Goal: Information Seeking & Learning: Find specific fact

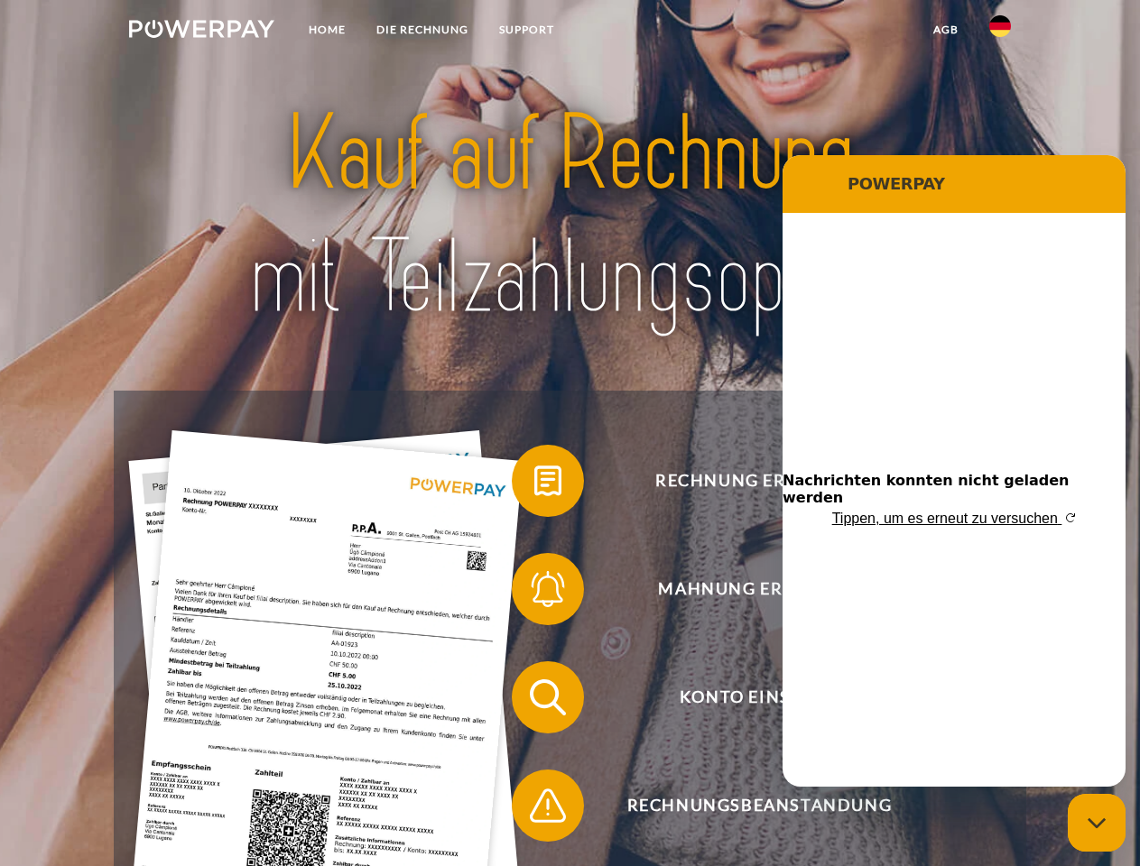
click at [201, 32] on img at bounding box center [201, 29] width 145 height 18
click at [1000, 32] on img at bounding box center [1000, 26] width 22 height 22
click at [945, 30] on link "agb" at bounding box center [946, 30] width 56 height 32
click at [534, 485] on span at bounding box center [521, 481] width 90 height 90
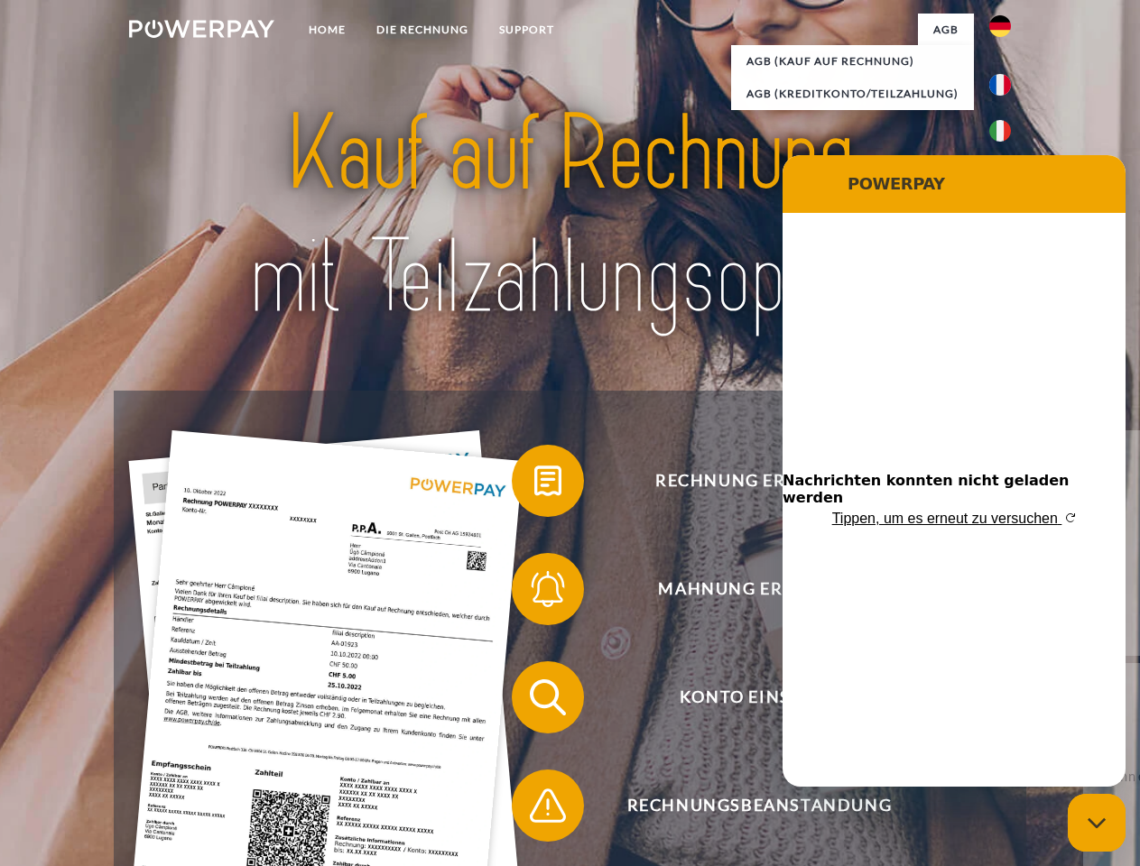
click at [534, 593] on div "Rechnung erhalten? Mahnung erhalten? Konto einsehen" at bounding box center [569, 752] width 911 height 722
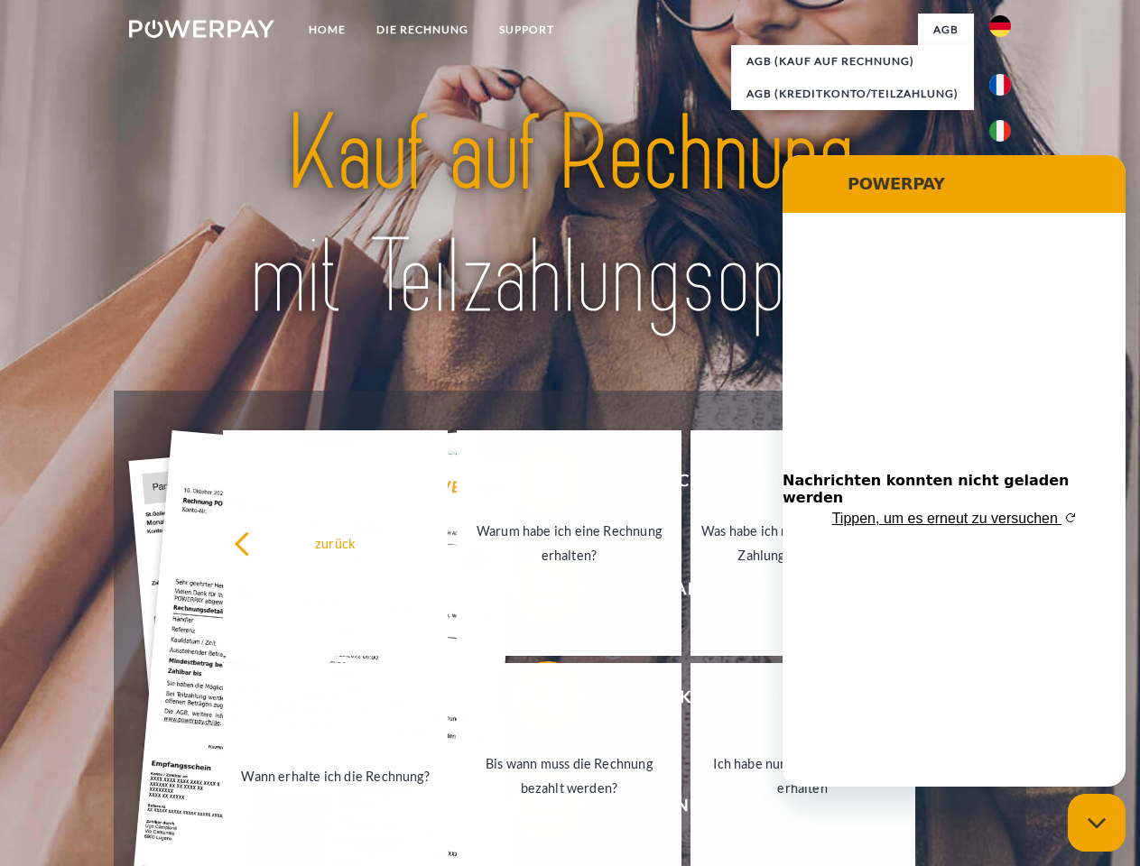
click at [534, 701] on link "Bis wann muss die Rechnung bezahlt werden?" at bounding box center [569, 776] width 225 height 226
click at [534, 809] on link "Bis wann muss die Rechnung bezahlt werden?" at bounding box center [567, 776] width 225 height 226
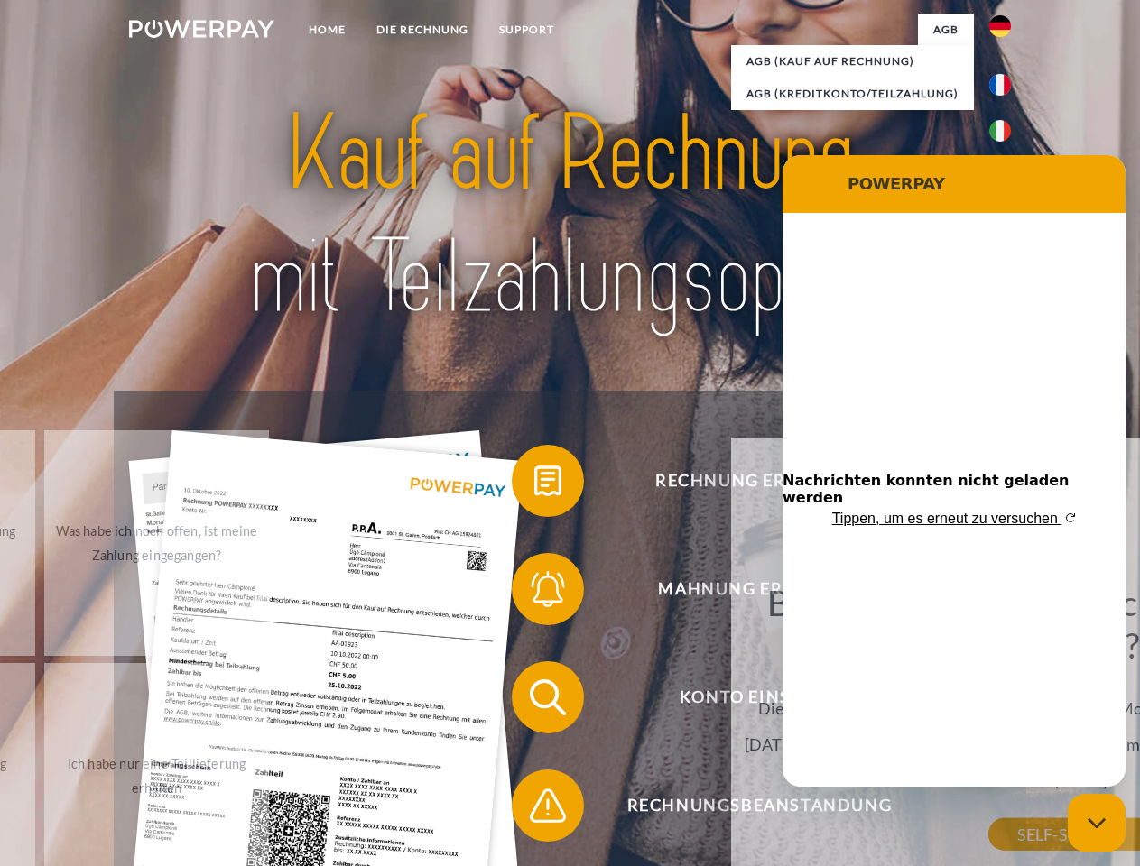
click at [1096, 823] on icon "Messaging-Fenster schließen" at bounding box center [1096, 824] width 19 height 12
